Goal: Task Accomplishment & Management: Use online tool/utility

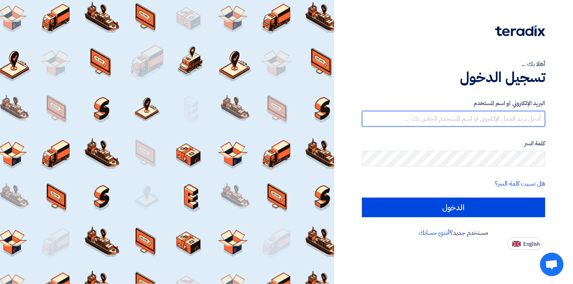
click at [511, 118] on input "text" at bounding box center [453, 119] width 183 height 16
click at [497, 116] on input "[EMAIL_ADDRESS][DOMAIN_NAME]" at bounding box center [453, 119] width 183 height 16
click at [494, 120] on input "[EMAIL_ADDRESS][DOMAIN_NAME]" at bounding box center [453, 119] width 183 height 16
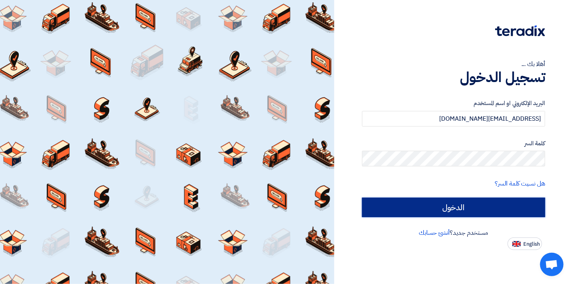
click at [482, 207] on input "الدخول" at bounding box center [453, 208] width 183 height 20
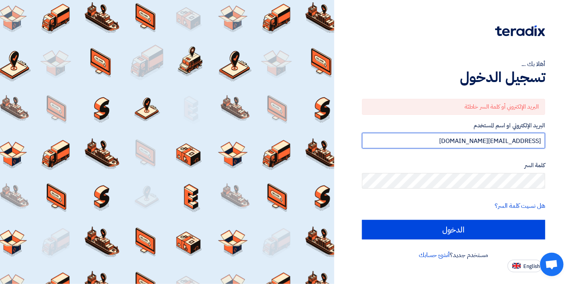
click at [494, 146] on input "[EMAIL_ADDRESS][DOMAIN_NAME]" at bounding box center [453, 141] width 183 height 16
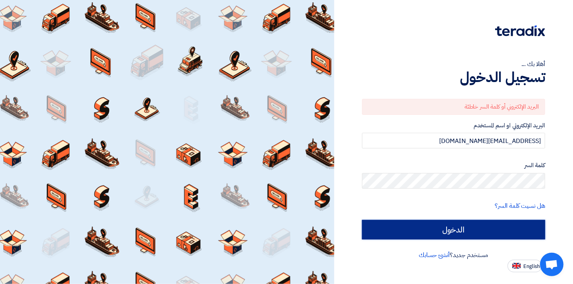
click at [456, 232] on input "الدخول" at bounding box center [453, 230] width 183 height 20
click at [447, 225] on input "الدخول" at bounding box center [453, 230] width 183 height 20
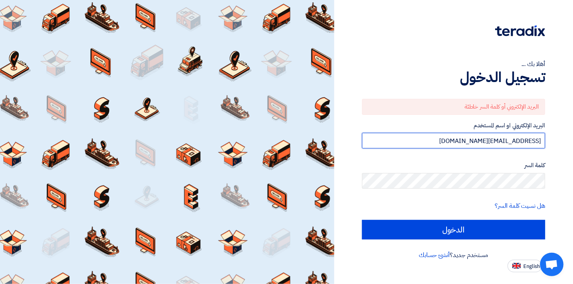
drag, startPoint x: 512, startPoint y: 141, endPoint x: 561, endPoint y: 143, distance: 48.9
click at [561, 143] on div "أهلا بك ... تسجيل الدخول البريد الإلكتروني أو كلمة السر خاطئة البريد الإلكتروني…" at bounding box center [453, 136] width 227 height 273
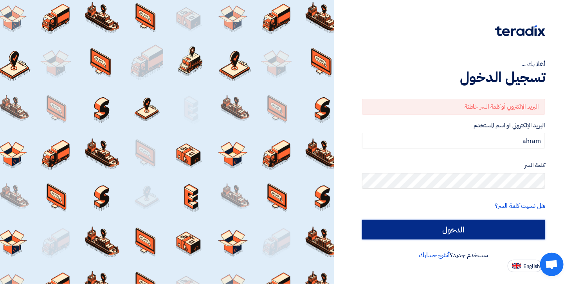
click at [456, 226] on input "الدخول" at bounding box center [453, 230] width 183 height 20
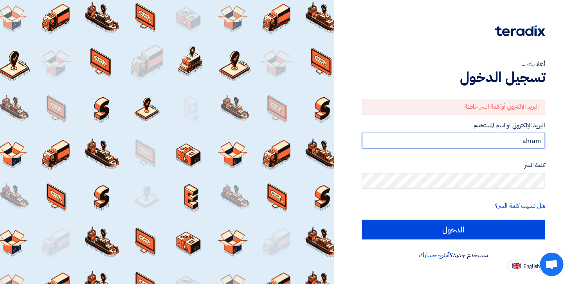
click at [495, 140] on input "ahram" at bounding box center [453, 141] width 183 height 16
type input "[EMAIL_ADDRESS][DOMAIN_NAME]"
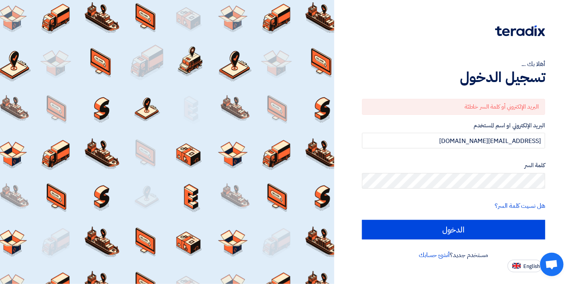
click at [471, 219] on form "البريد الإلكتروني أو كلمة السر خاطئة البريد الإلكتروني او اسم المستخدم [EMAIL_A…" at bounding box center [453, 169] width 183 height 141
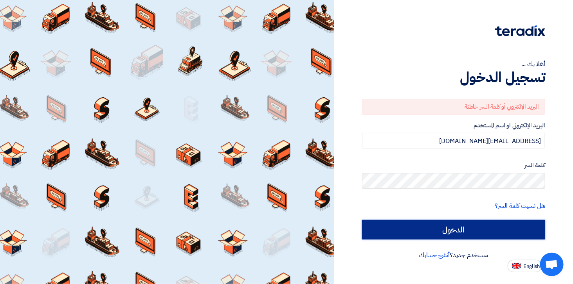
click at [471, 228] on input "الدخول" at bounding box center [453, 230] width 183 height 20
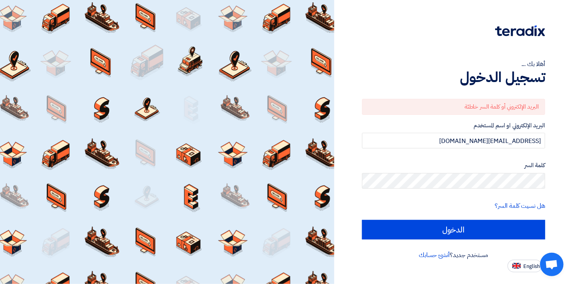
click at [395, 71] on h1 "تسجيل الدخول" at bounding box center [453, 77] width 183 height 17
click at [527, 202] on link "هل نسيت كلمة السر؟" at bounding box center [520, 205] width 50 height 9
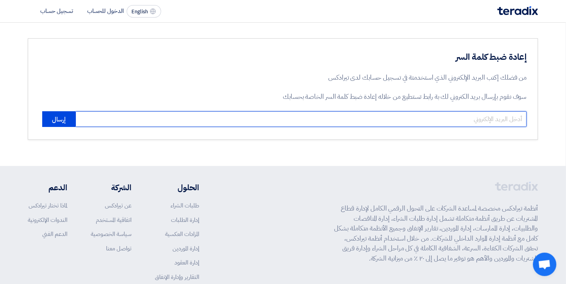
click at [477, 126] on input "email" at bounding box center [300, 119] width 451 height 16
type input "[EMAIL_ADDRESS][DOMAIN_NAME]"
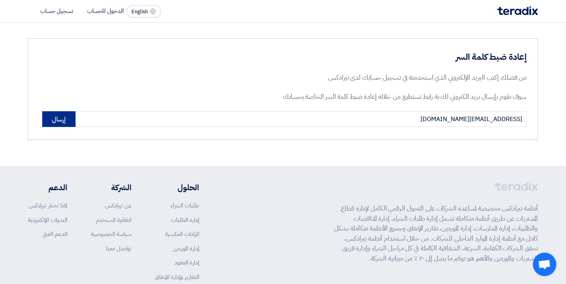
click at [49, 118] on button "إرسال" at bounding box center [58, 119] width 33 height 16
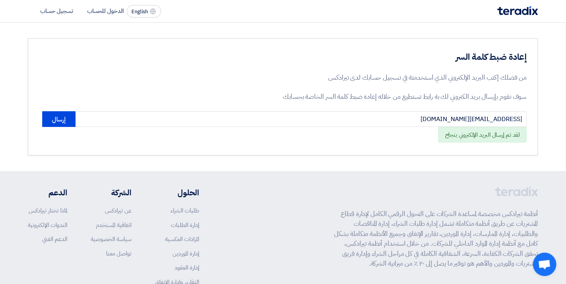
click at [452, 164] on section "إعادة ضبط كلمة السر من فضلك إكتب البريد الإلكتروني الذي استخدمتة في تسجيل حسابك…" at bounding box center [283, 97] width 566 height 149
click at [517, 7] on img at bounding box center [518, 10] width 41 height 9
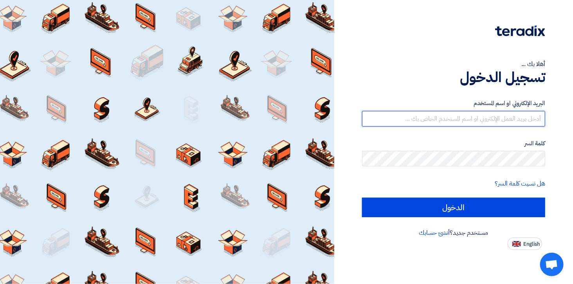
click at [502, 120] on input "text" at bounding box center [453, 119] width 183 height 16
type input "[EMAIL_ADDRESS][DOMAIN_NAME]"
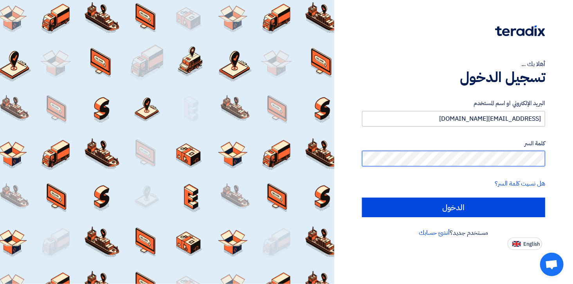
click at [362, 198] on input "الدخول" at bounding box center [453, 208] width 183 height 20
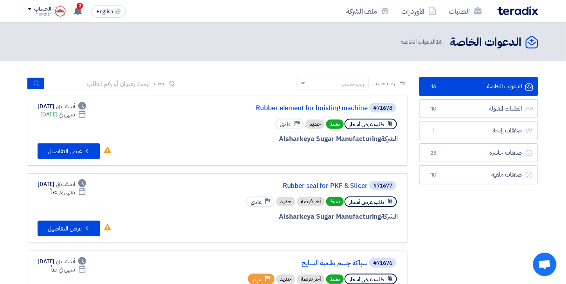
click at [356, 84] on div "رتب حسب" at bounding box center [353, 84] width 23 height 8
click at [186, 77] on div "رتب حسب رتب حسب بحث" at bounding box center [218, 86] width 380 height 19
click at [489, 111] on link "الطلبات المقبولة الطلبات المقبولة 10" at bounding box center [478, 108] width 119 height 19
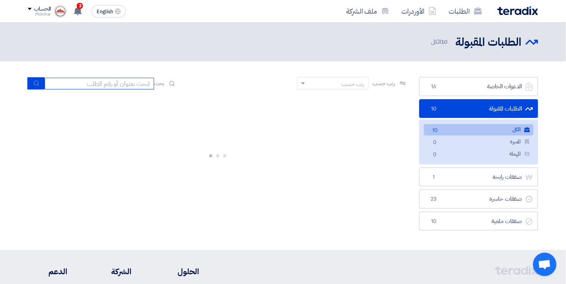
click at [130, 89] on input at bounding box center [100, 84] width 110 height 12
click at [500, 108] on link "الطلبات المقبولة الطلبات المقبولة 10" at bounding box center [478, 108] width 119 height 19
click at [479, 41] on h2 "الطلبات المقبولة" at bounding box center [489, 42] width 66 height 15
click at [318, 152] on div at bounding box center [218, 154] width 380 height 117
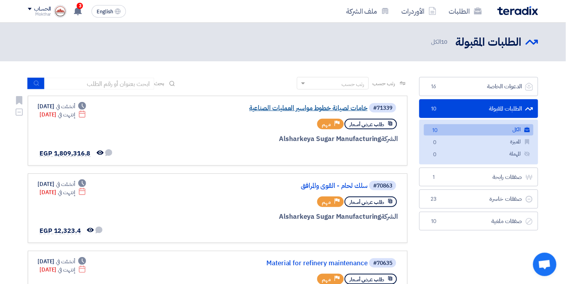
click at [311, 107] on link "خامات لصيانة خطوط مواسير العمليات الصناعية" at bounding box center [289, 108] width 156 height 7
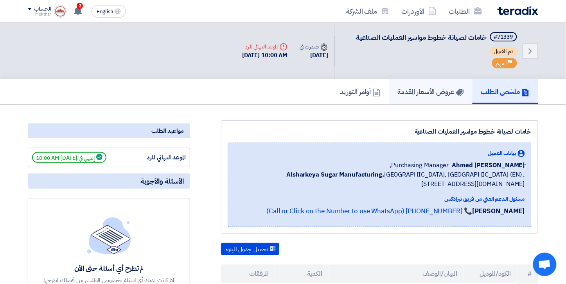
click at [438, 81] on link "عروض الأسعار المقدمة" at bounding box center [430, 91] width 83 height 25
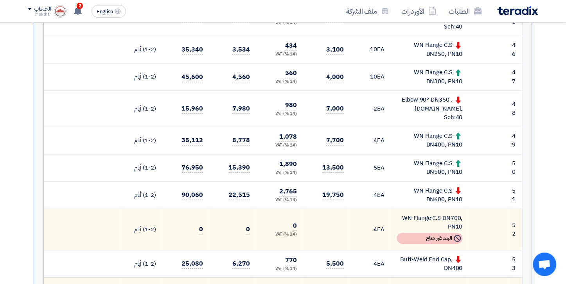
scroll to position [2043, 0]
